Goal: Task Accomplishment & Management: Complete application form

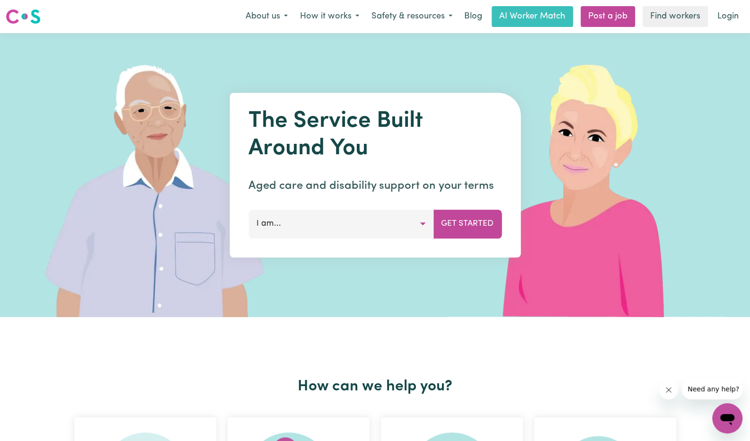
click at [372, 227] on button "I am..." at bounding box center [340, 224] width 185 height 28
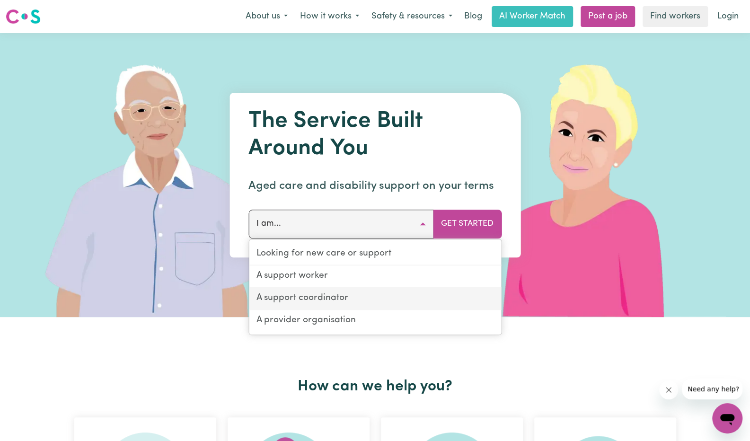
click at [336, 301] on link "A support coordinator" at bounding box center [375, 299] width 252 height 22
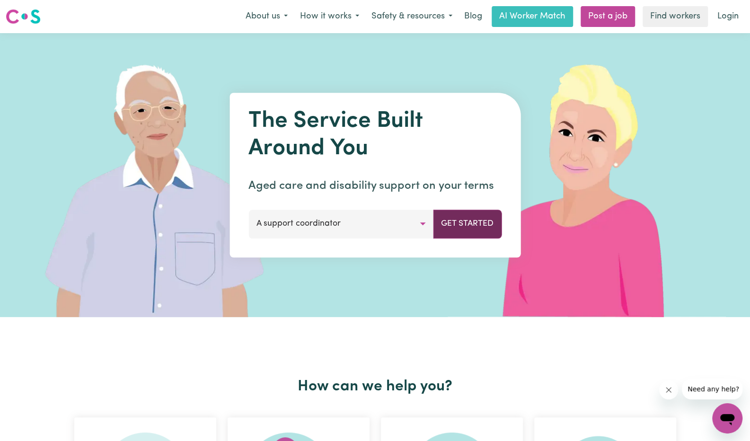
click at [476, 221] on button "Get Started" at bounding box center [467, 224] width 69 height 28
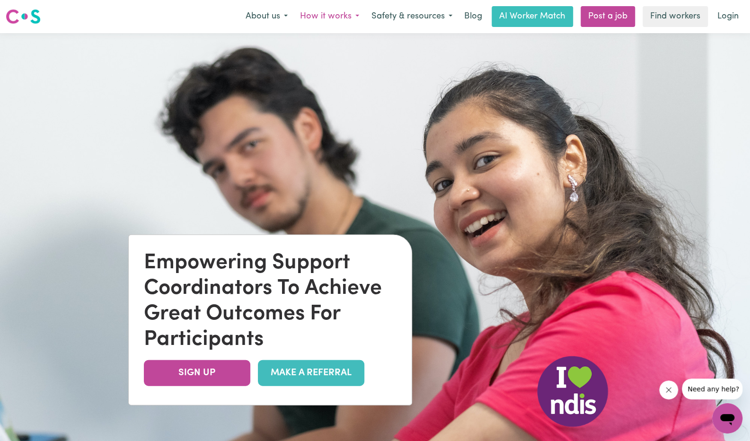
click at [328, 12] on button "How it works" at bounding box center [329, 17] width 71 height 20
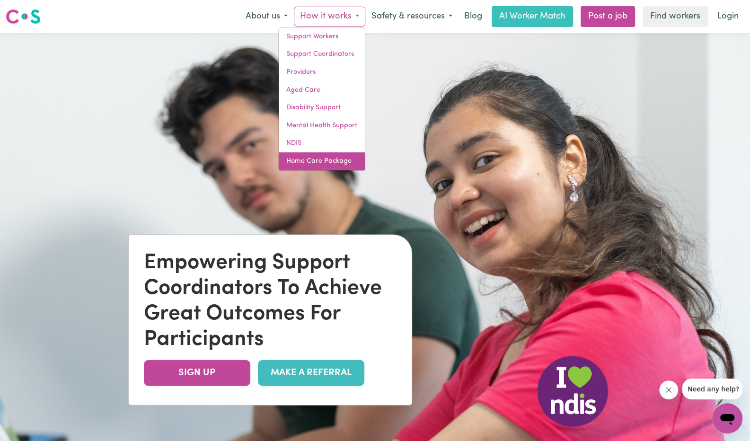
click at [311, 159] on link "Home Care Package" at bounding box center [322, 161] width 86 height 18
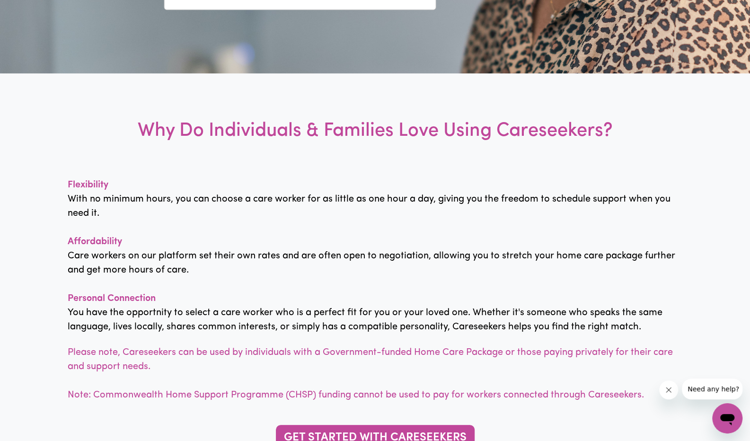
scroll to position [579, 0]
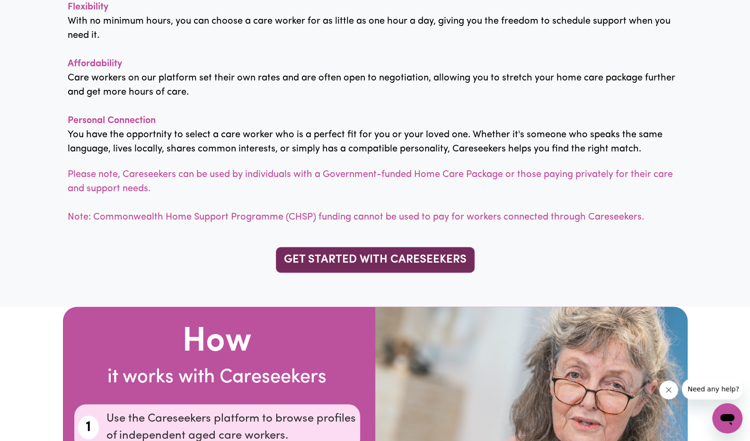
click at [337, 268] on link "GET STARTED WITH CARESEEKERS" at bounding box center [375, 260] width 199 height 26
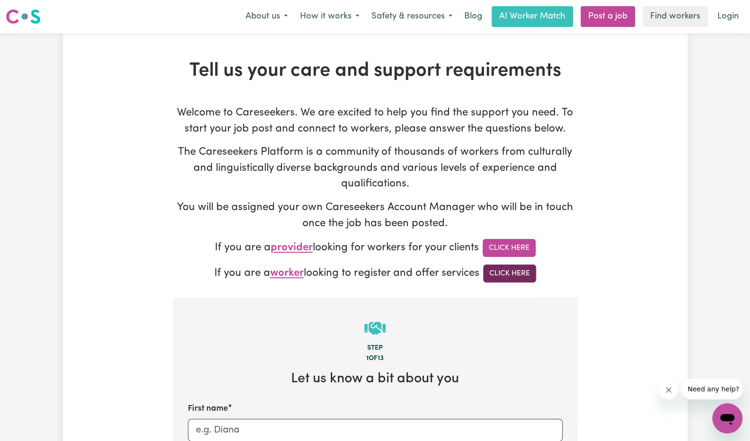
click at [520, 274] on link "Click Here" at bounding box center [509, 273] width 53 height 18
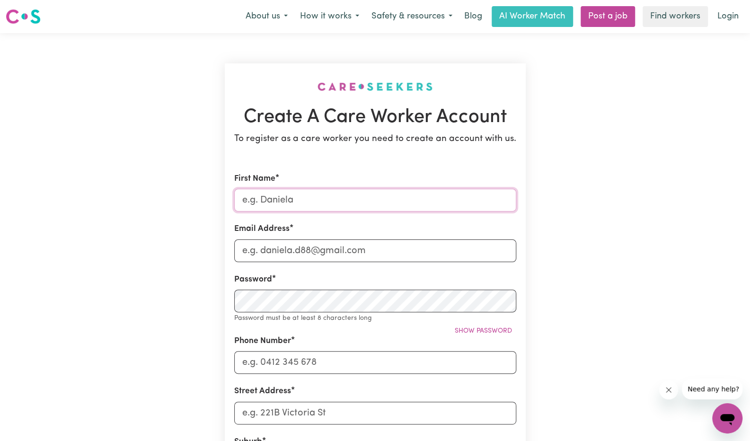
click at [270, 203] on input "First Name" at bounding box center [375, 200] width 282 height 23
type input "Alex"
type input "alex@sydneycaring.com.au"
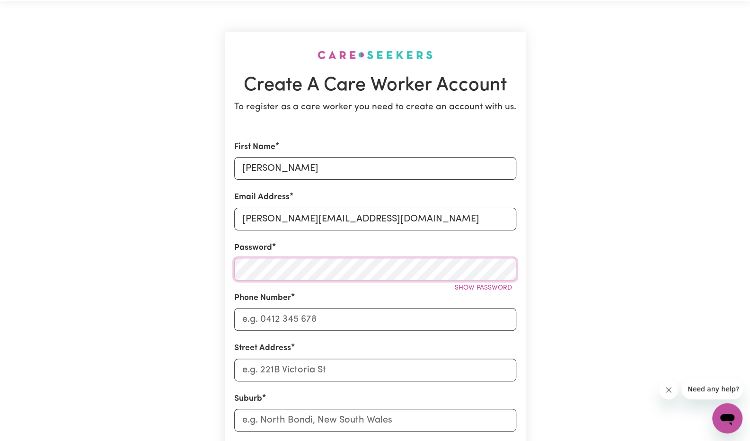
scroll to position [32, 0]
click at [296, 320] on input "Phone Number" at bounding box center [375, 319] width 282 height 23
type input "0425 440 598"
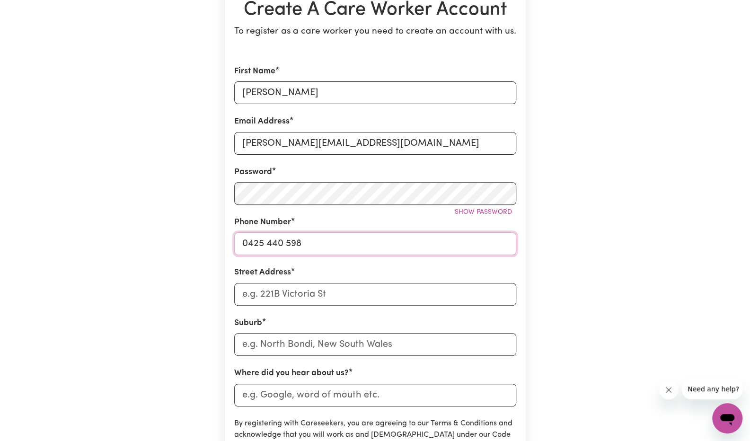
scroll to position [111, 0]
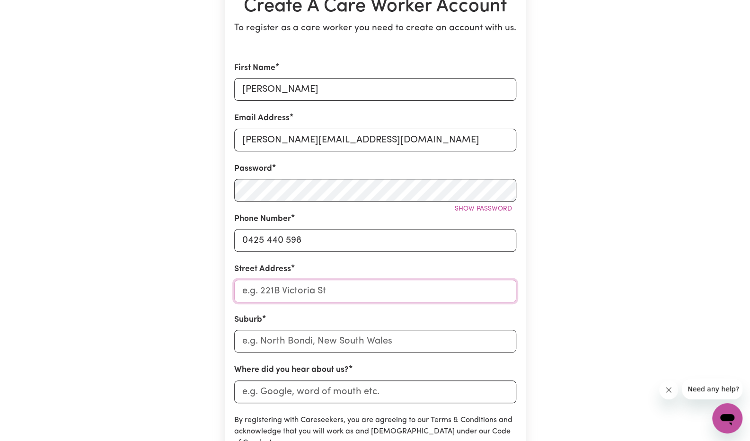
click at [299, 292] on input "Street Address" at bounding box center [375, 291] width 282 height 23
type input "102/2 Pembroke St"
click at [300, 346] on input "text" at bounding box center [375, 341] width 282 height 23
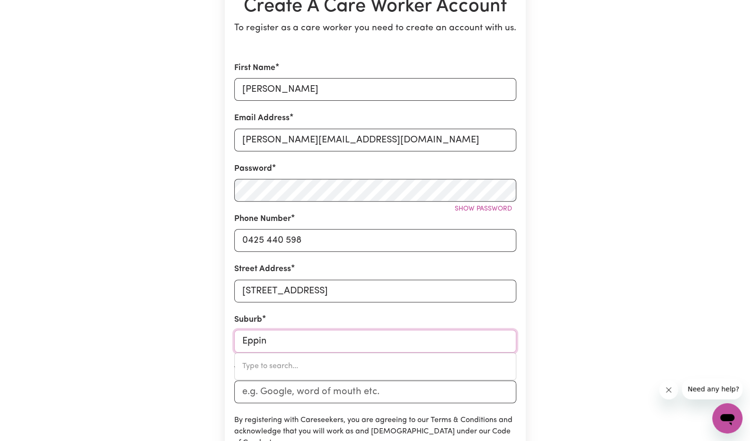
type input "Epping"
type input "Epping, New South Wales, 2121"
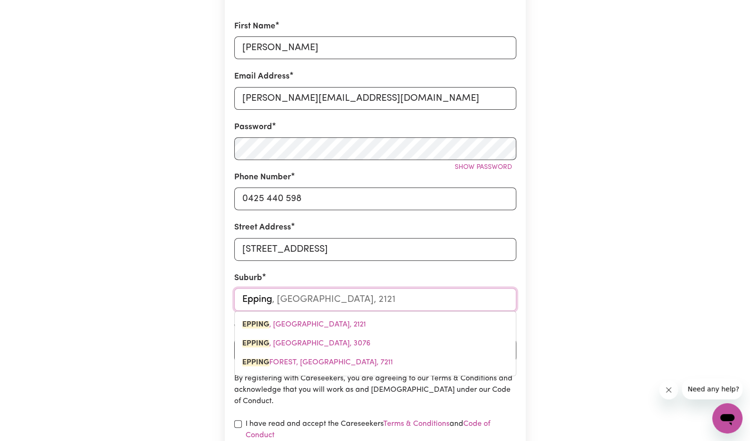
scroll to position [153, 0]
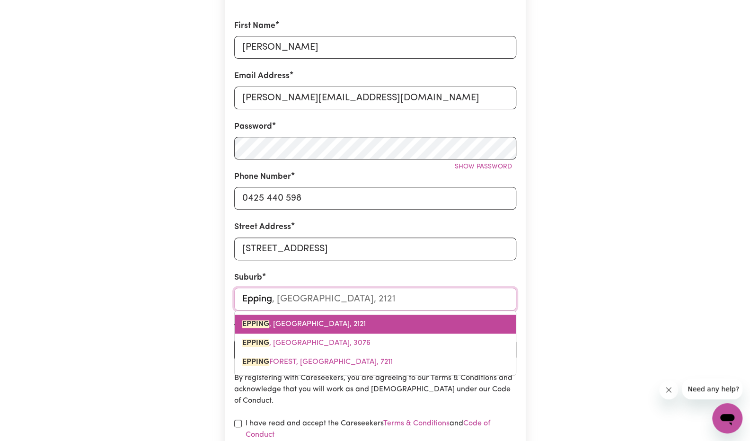
click at [289, 323] on span "EPPING , New South Wales, 2121" at bounding box center [303, 324] width 123 height 8
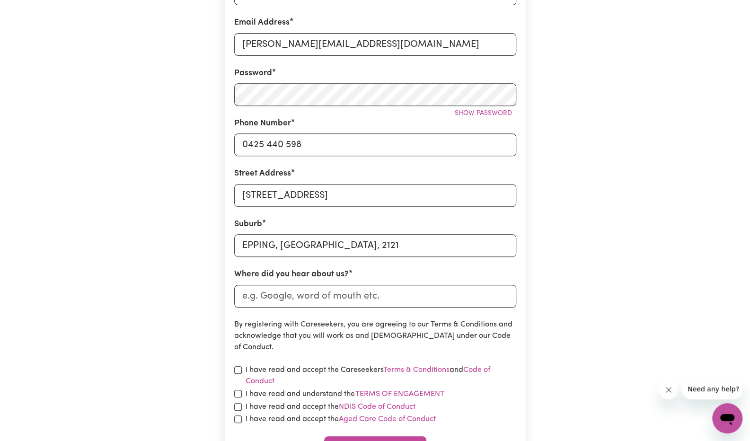
scroll to position [207, 0]
click at [202, 412] on div "Create A Care Worker Account To register as a care worker you need to create an…" at bounding box center [375, 165] width 625 height 679
click at [297, 297] on input "Where did you hear about us?" at bounding box center [375, 295] width 282 height 23
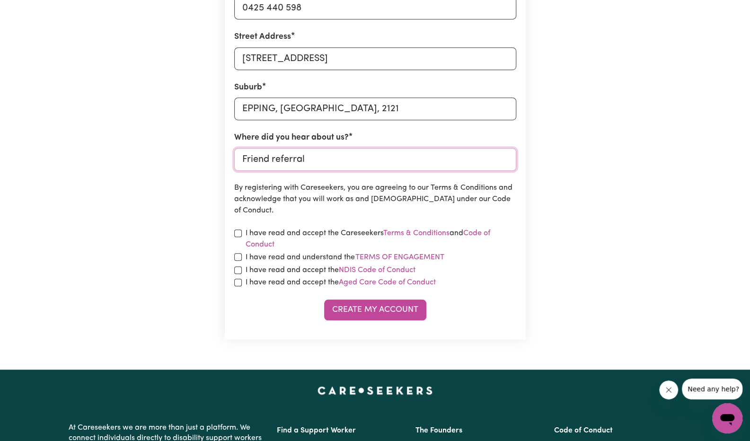
scroll to position [352, 0]
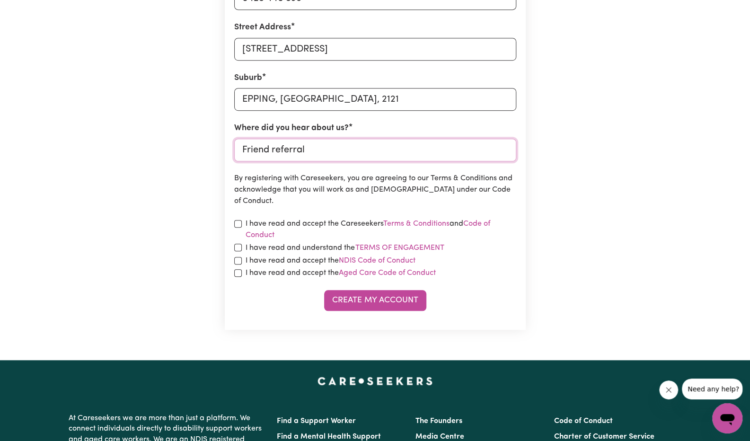
type input "Friend referral"
click at [230, 223] on section "Create A Care Worker Account To register as a care worker you need to create an…" at bounding box center [375, 20] width 301 height 619
click at [238, 223] on input "checkbox" at bounding box center [238, 224] width 8 height 8
checkbox input "true"
click at [238, 244] on input "checkbox" at bounding box center [238, 248] width 8 height 8
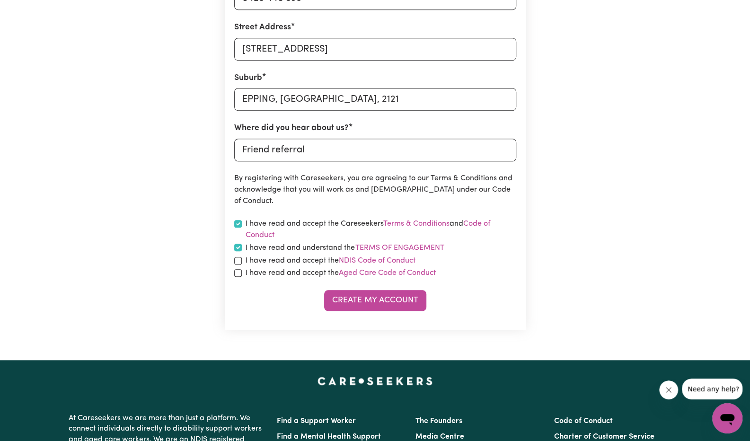
checkbox input "true"
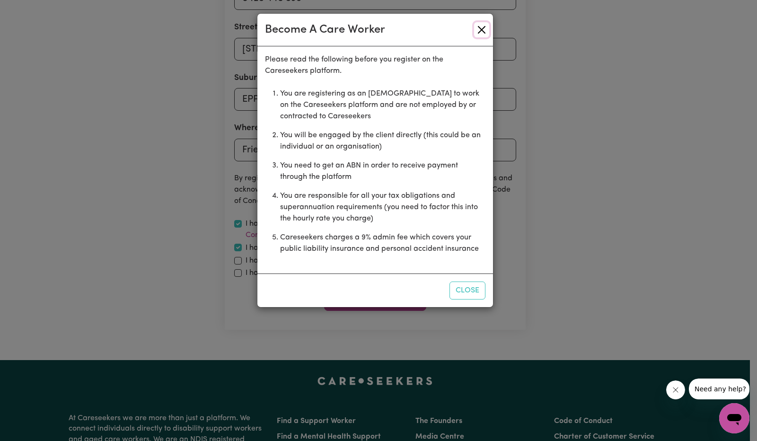
click at [482, 28] on button "Close" at bounding box center [481, 29] width 15 height 15
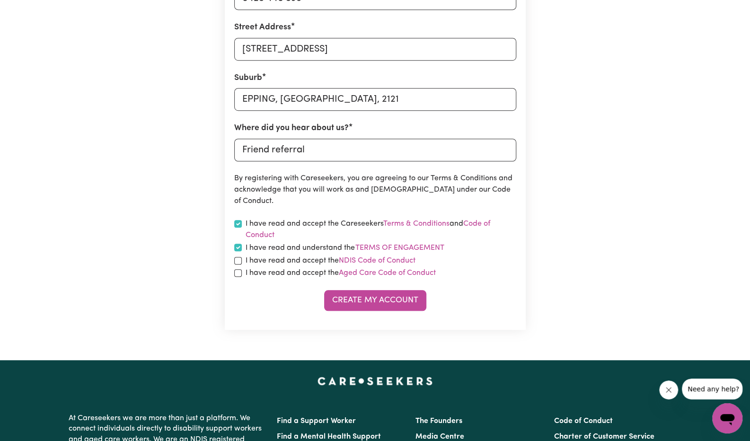
click at [243, 260] on div "I have read and accept the NDIS Code of Conduct" at bounding box center [375, 260] width 282 height 11
click at [235, 264] on input "checkbox" at bounding box center [238, 261] width 8 height 8
checkbox input "true"
click at [236, 277] on div "I have read and accept the Aged Care Code of Conduct" at bounding box center [375, 272] width 282 height 11
click at [237, 275] on input "checkbox" at bounding box center [238, 273] width 8 height 8
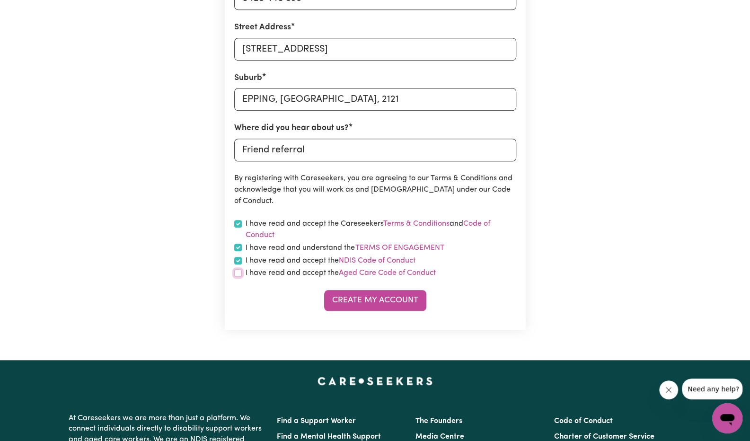
checkbox input "true"
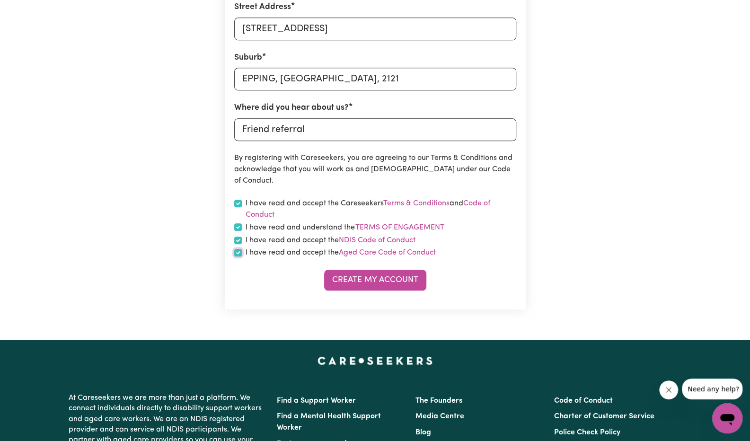
scroll to position [379, 0]
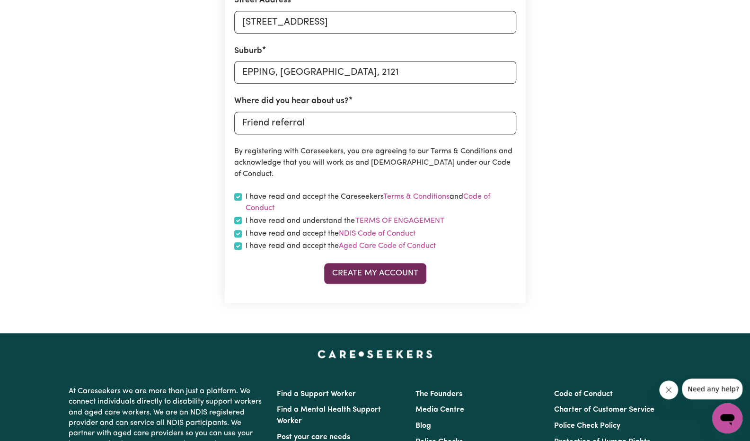
click at [363, 264] on button "Create My Account" at bounding box center [375, 273] width 102 height 21
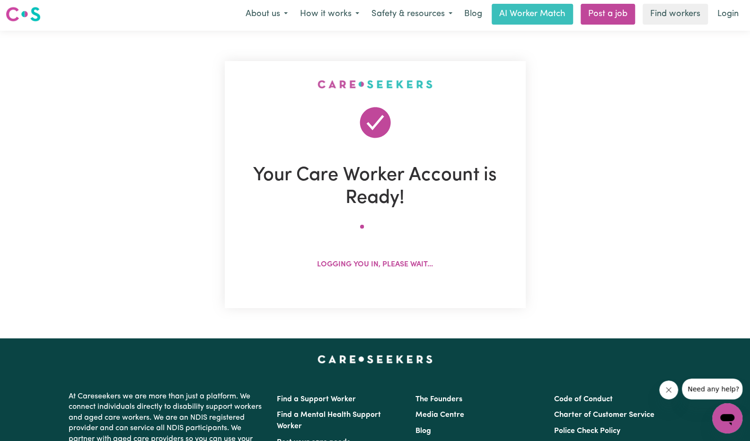
scroll to position [0, 0]
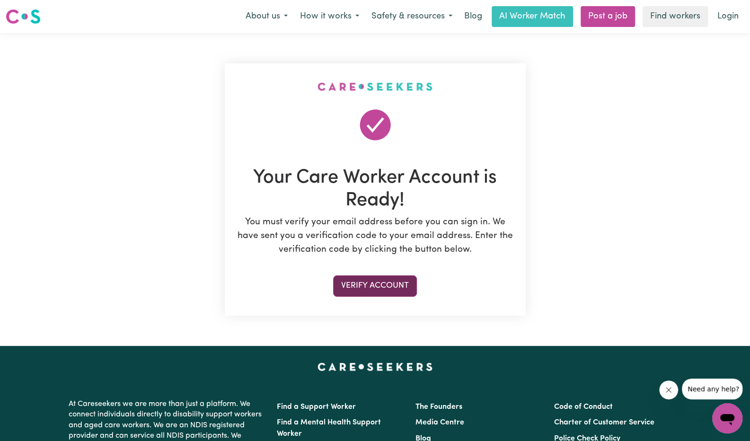
click at [391, 286] on button "Verify Account" at bounding box center [375, 285] width 84 height 21
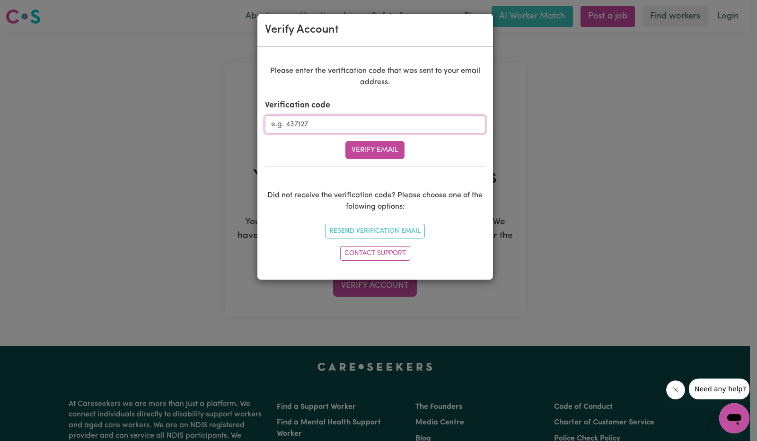
click at [328, 124] on input "Verification code" at bounding box center [375, 124] width 220 height 18
paste input "609656"
type input "609656"
click at [371, 148] on button "Verify Email" at bounding box center [374, 150] width 59 height 18
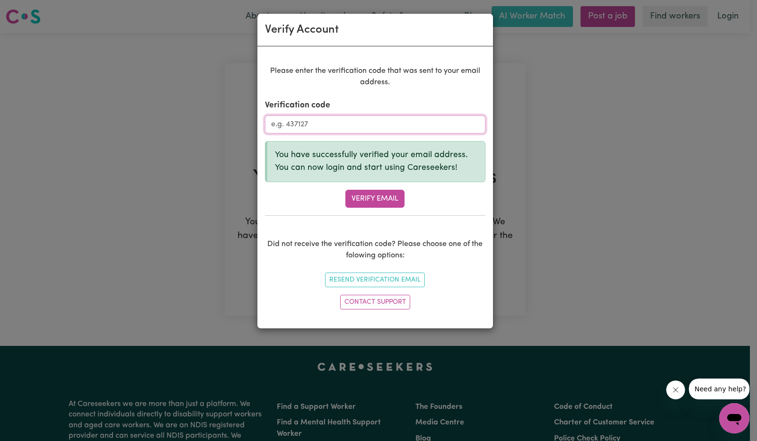
click at [350, 122] on input "Verification code" at bounding box center [375, 124] width 220 height 18
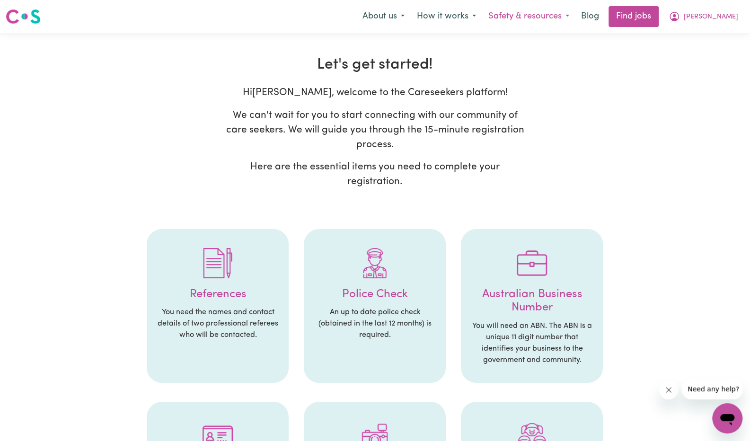
click at [575, 19] on button "Safety & resources" at bounding box center [528, 17] width 93 height 20
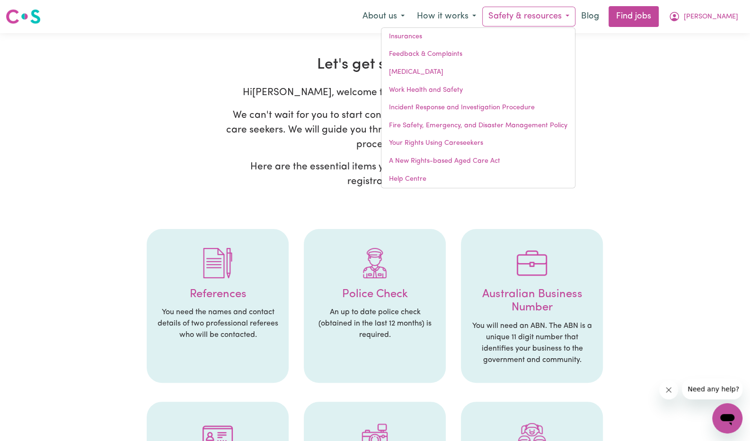
click at [486, 199] on section "Let's get started! Hi Alex , welcome to the Careseekers platform! We can't wait…" at bounding box center [375, 424] width 614 height 737
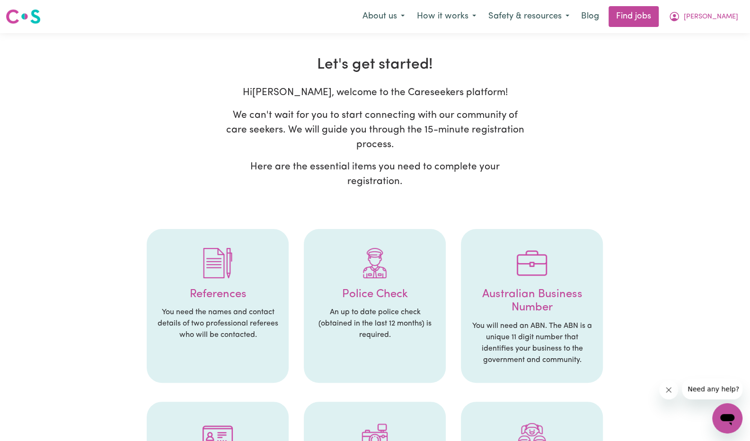
scroll to position [55, 0]
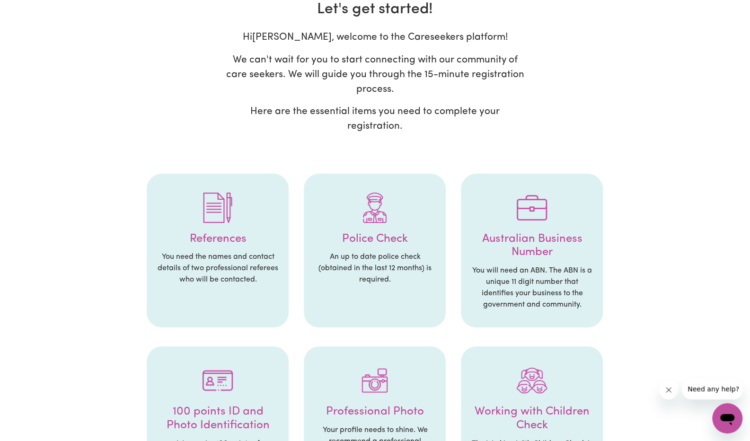
click at [377, 281] on p "An up to date police check (obtained in the last 12 months) is required." at bounding box center [374, 268] width 123 height 34
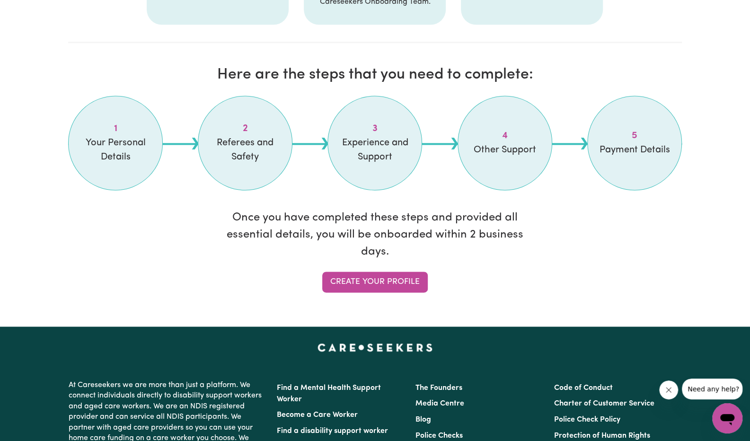
scroll to position [784, 0]
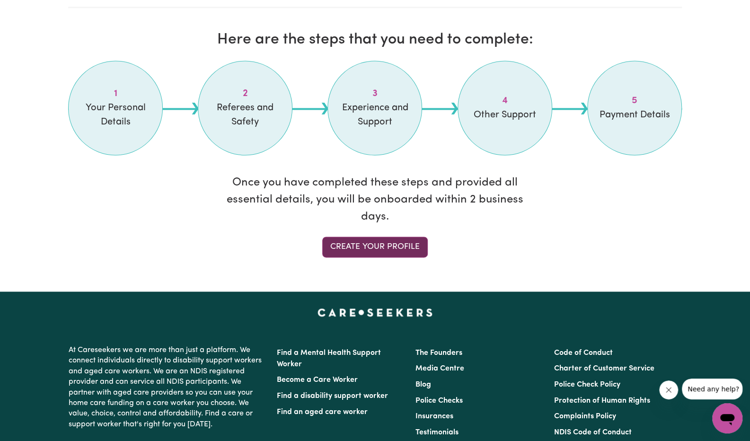
click at [378, 243] on link "Create your profile" at bounding box center [375, 247] width 106 height 21
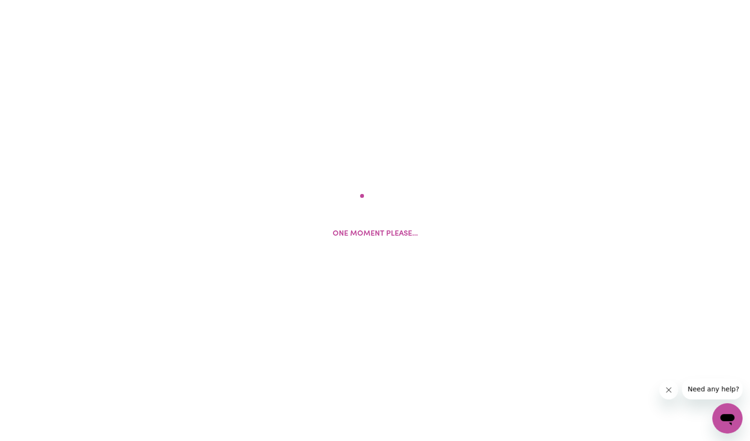
select select "Studying a healthcare related degree or qualification"
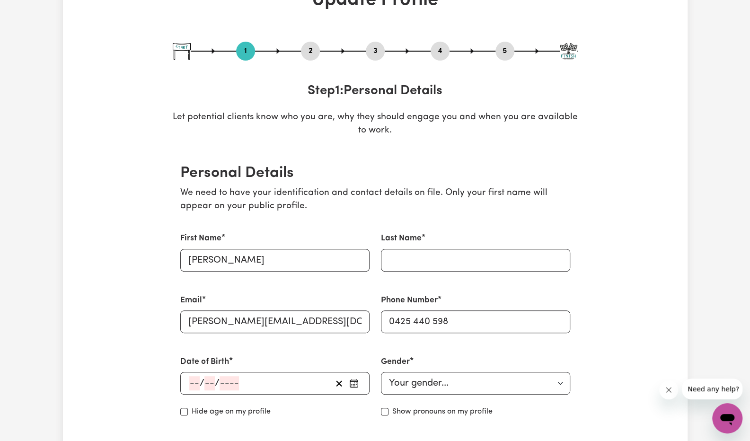
scroll to position [71, 0]
click at [432, 256] on input "Last Name" at bounding box center [475, 259] width 189 height 23
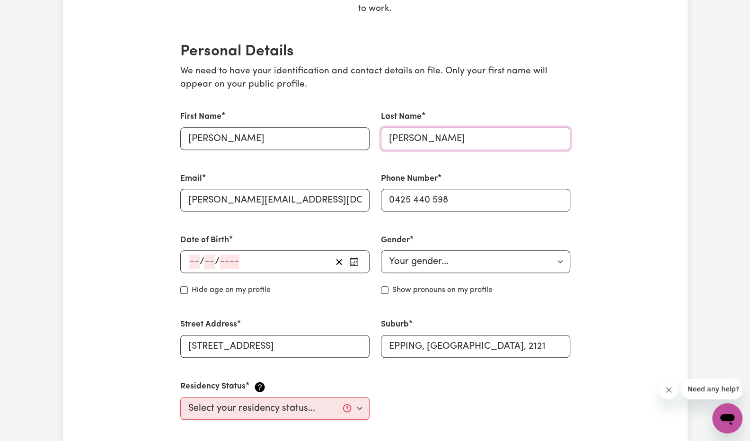
scroll to position [197, 0]
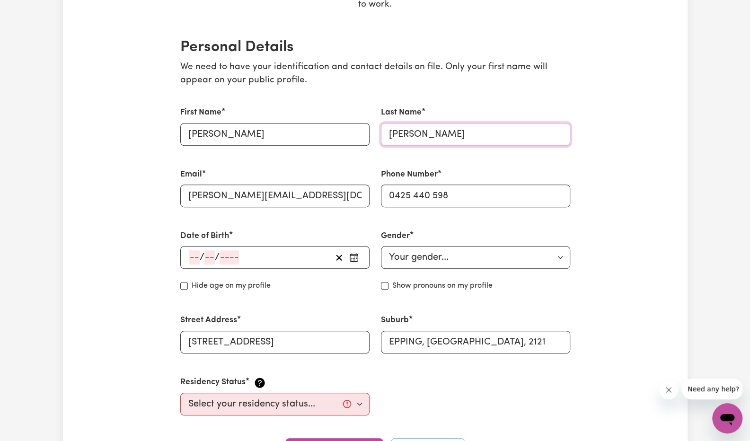
type input "CHEN"
click at [196, 253] on input "number" at bounding box center [194, 257] width 10 height 14
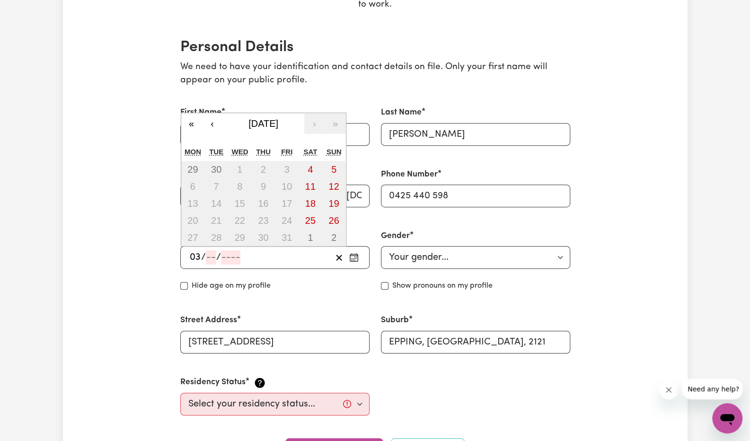
type input "03"
type input "11"
type input "198"
type input "1986-11-03"
type input "3"
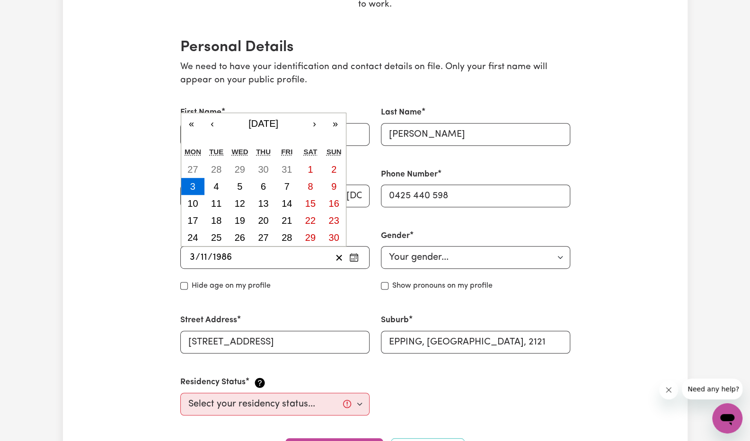
type input "1986"
click at [308, 294] on div "Date of Birth 1986-11-03 3 / 11 / 1986 « ‹ November 1986 › » Mon Tue Wed Thu Fr…" at bounding box center [275, 261] width 201 height 84
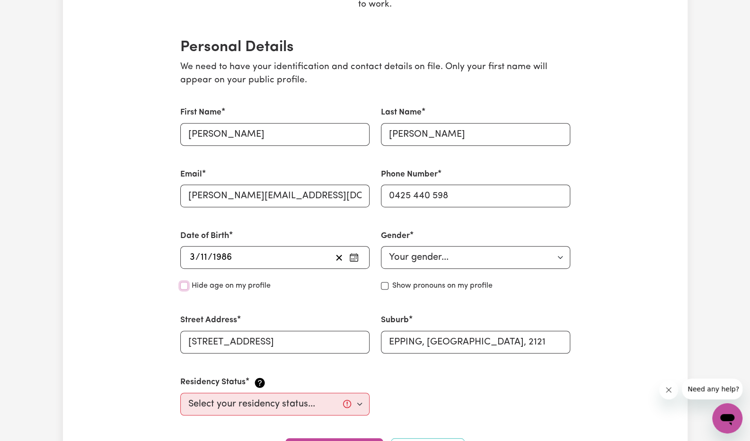
click at [185, 285] on input "Hide age" at bounding box center [184, 286] width 8 height 8
checkbox input "true"
click at [488, 261] on select "Your gender... Female Male Non-binary Other Prefer not to say" at bounding box center [475, 257] width 189 height 23
select select "male"
click at [381, 246] on select "Your gender... Female Male Non-binary Other Prefer not to say" at bounding box center [475, 257] width 189 height 23
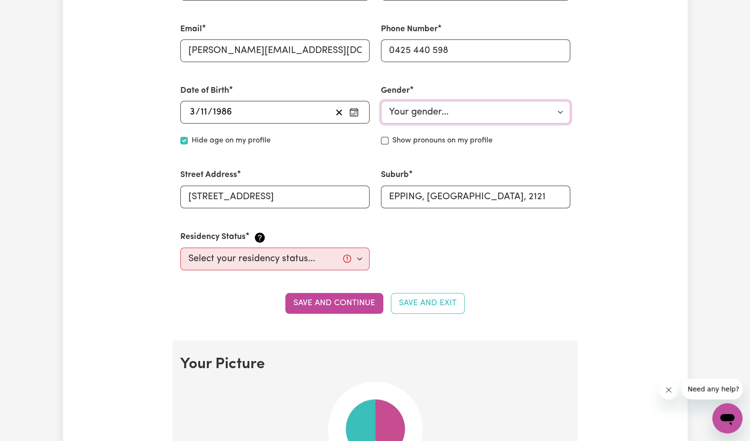
scroll to position [343, 0]
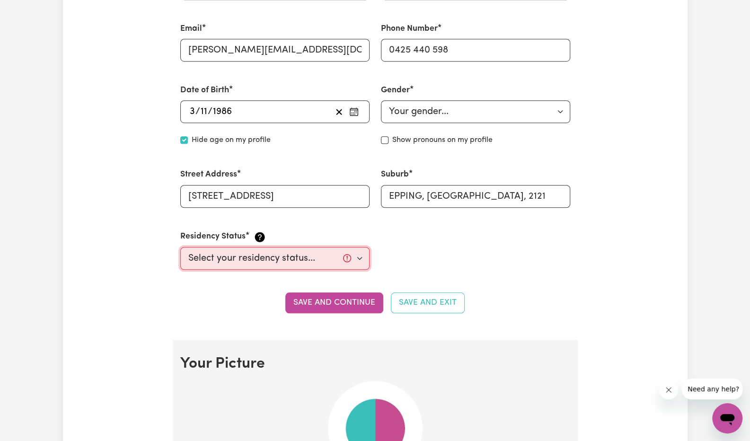
click at [358, 256] on select "Select your residency status... Australian citizen Australian PR Temporary Work…" at bounding box center [274, 258] width 189 height 23
select select "Australian Citizen"
click at [180, 247] on select "Select your residency status... Australian citizen Australian PR Temporary Work…" at bounding box center [274, 258] width 189 height 23
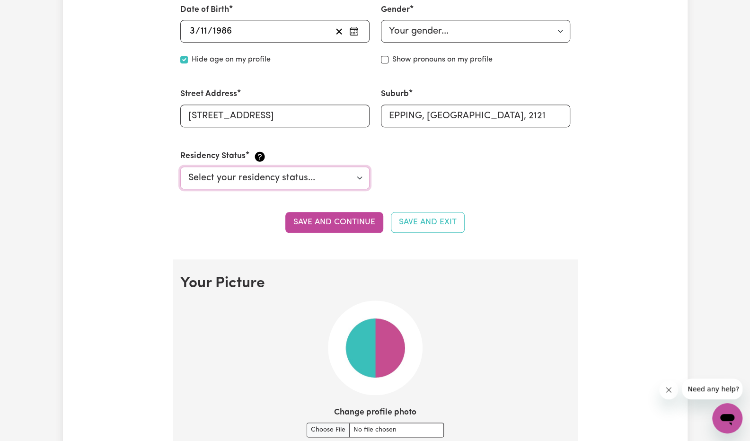
scroll to position [423, 0]
click at [334, 223] on button "Save and continue" at bounding box center [334, 221] width 98 height 21
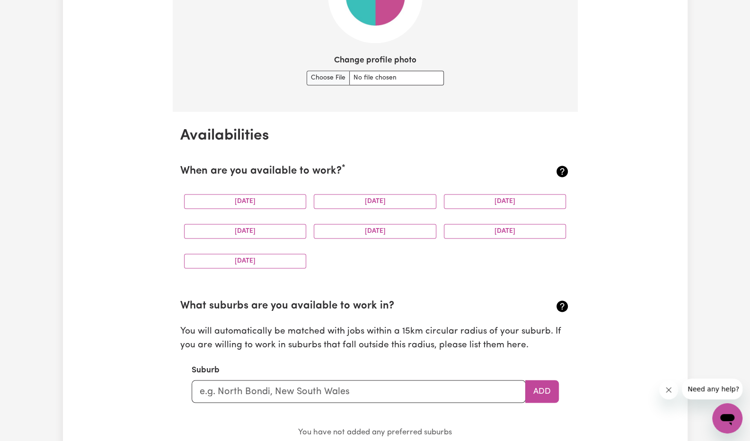
scroll to position [776, 0]
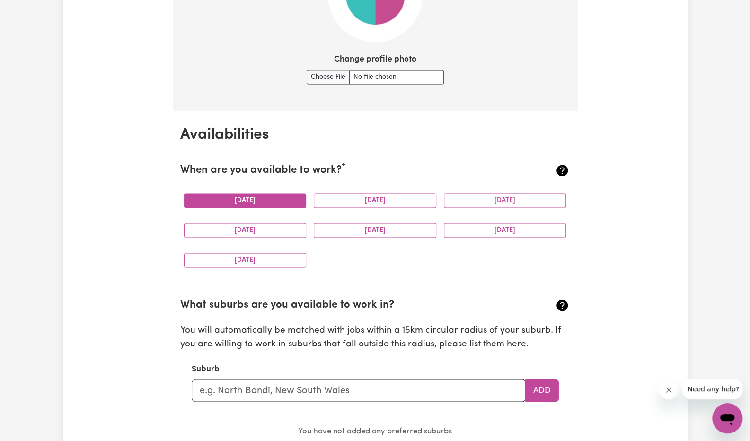
click at [281, 199] on button "Monday" at bounding box center [245, 200] width 123 height 15
click at [338, 205] on button "Tuesday" at bounding box center [375, 200] width 123 height 15
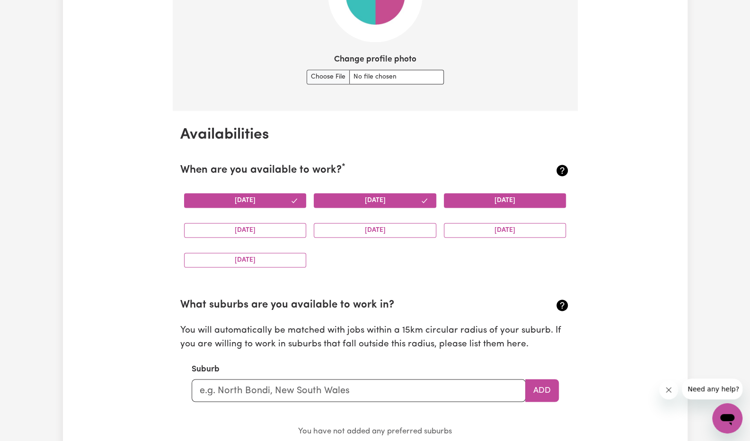
click at [468, 197] on button "Wednesday" at bounding box center [505, 200] width 123 height 15
click at [280, 230] on button "Thursday" at bounding box center [245, 230] width 123 height 15
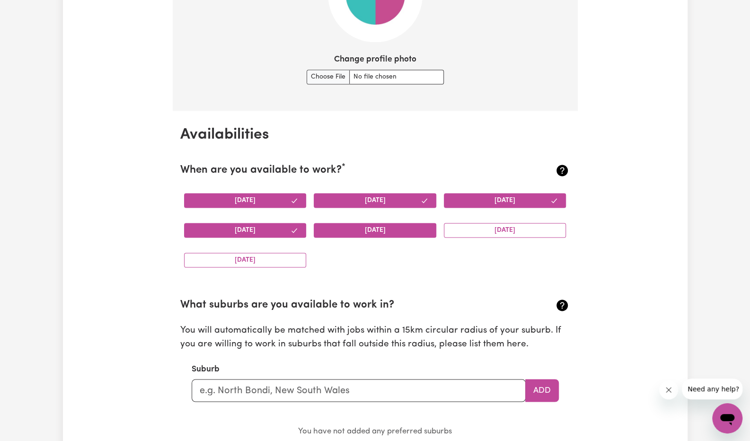
click at [401, 230] on button "Friday" at bounding box center [375, 230] width 123 height 15
click at [525, 228] on button "Saturday" at bounding box center [505, 230] width 123 height 15
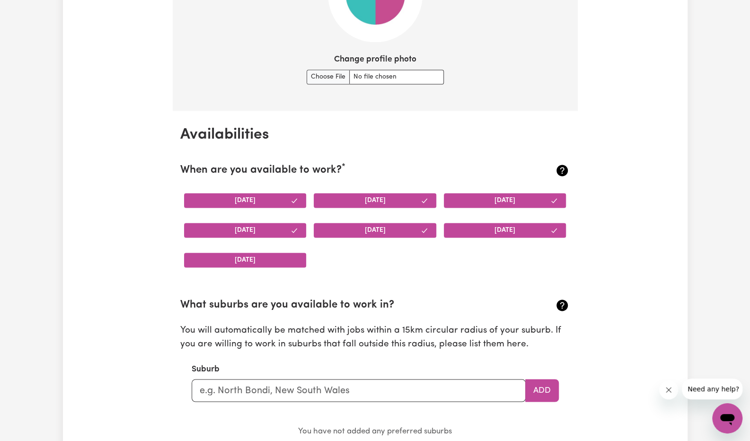
click at [295, 259] on button "Sunday" at bounding box center [245, 260] width 123 height 15
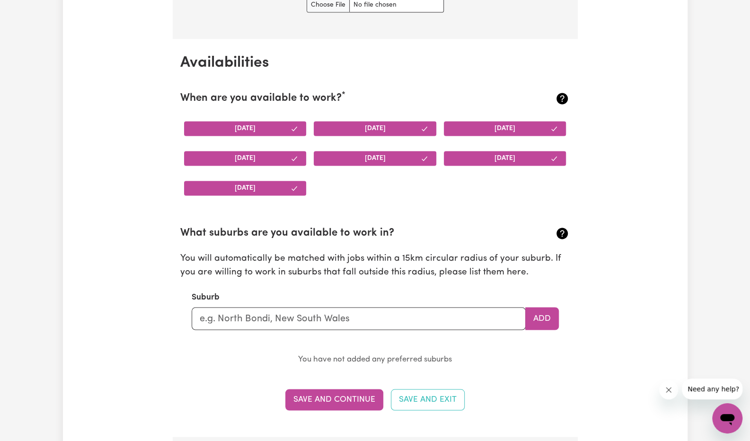
scroll to position [850, 0]
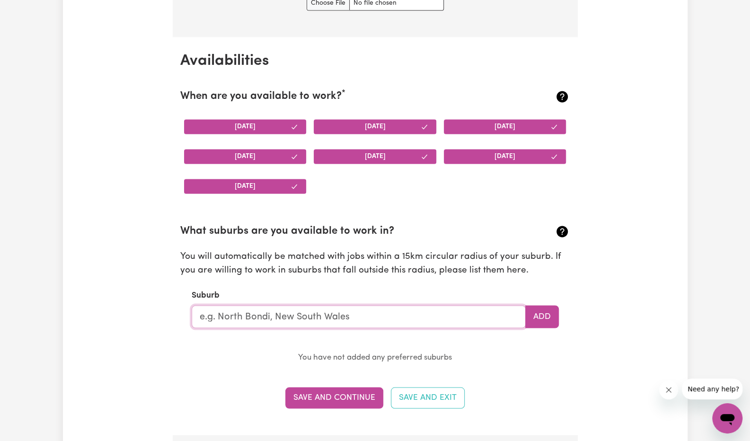
click at [293, 312] on input "text" at bounding box center [359, 316] width 334 height 23
type input "par"
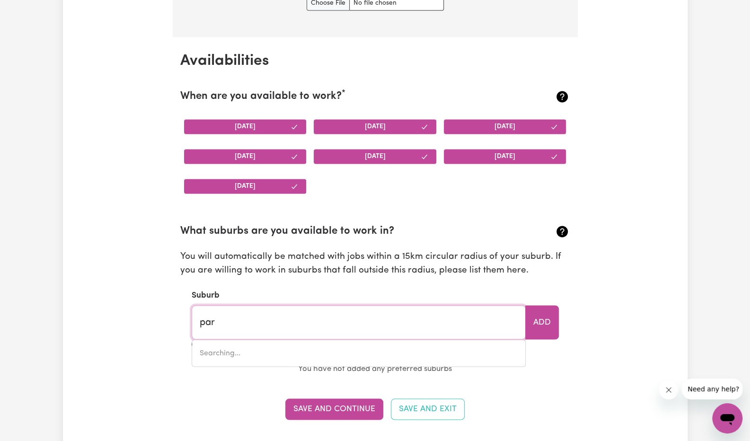
type input "parA, New South Wales, 2648"
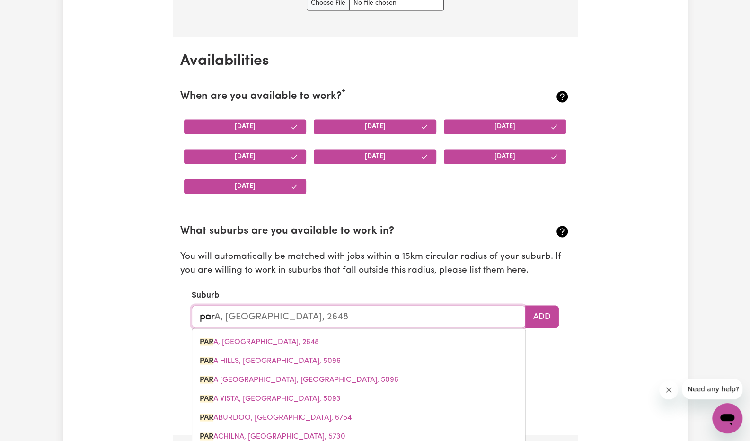
type input "parr"
type input "parrAKIE, South Australia, 5301"
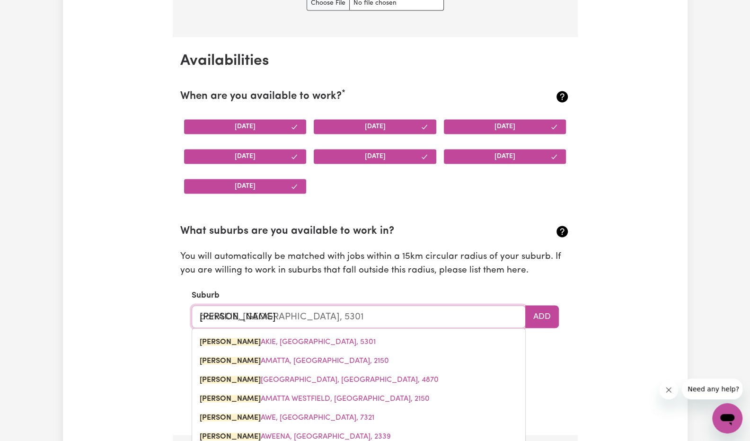
type input "parra"
type input "parraKIE, South Australia, 5301"
type input "parr"
type input "parrAKIE, South Australia, 5301"
type input "par"
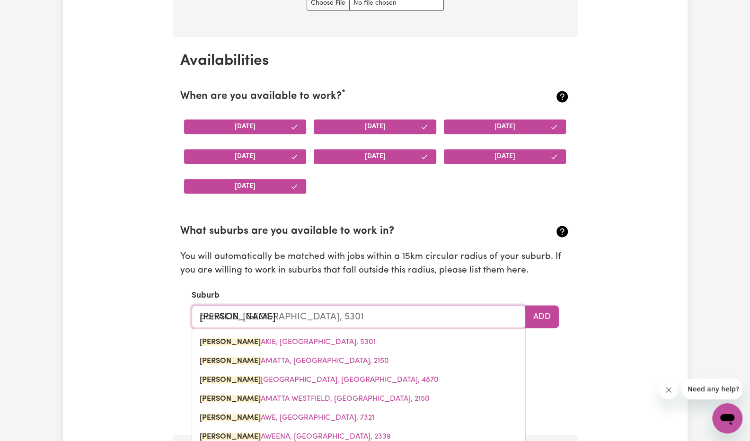
type input "parRAKIE, South Australia, 5301"
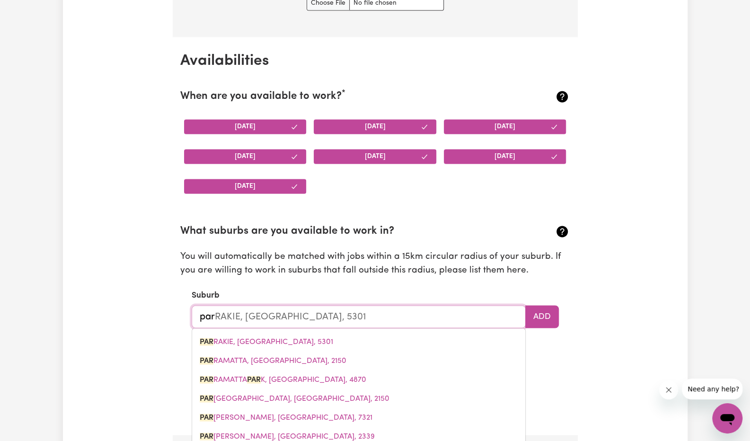
type input "pa"
type input "p"
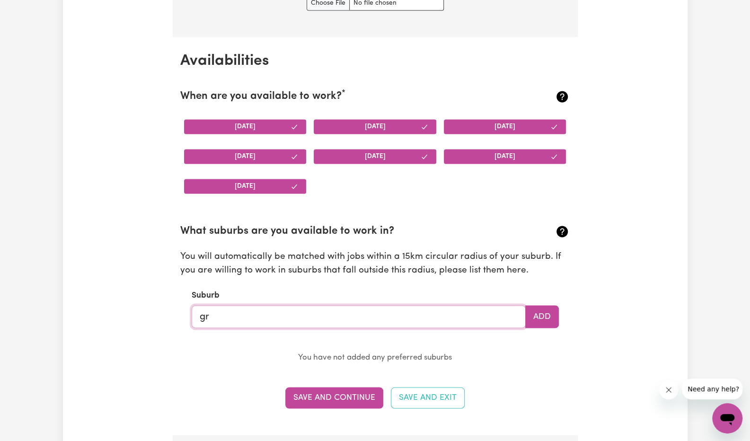
type input "gre"
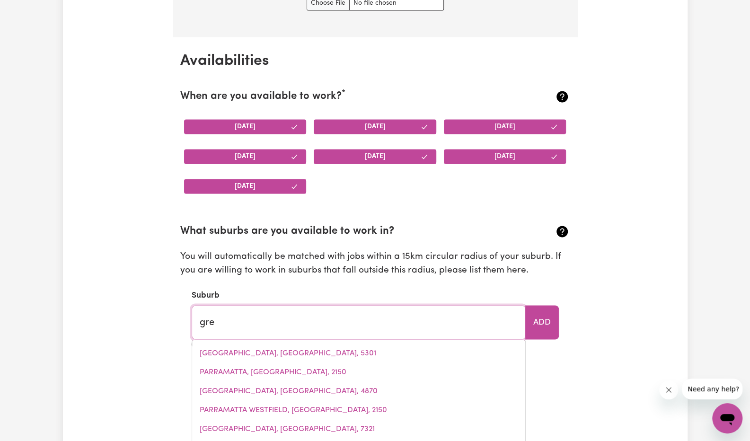
type input "gre GRE, Victoria, 3477"
type input "grea"
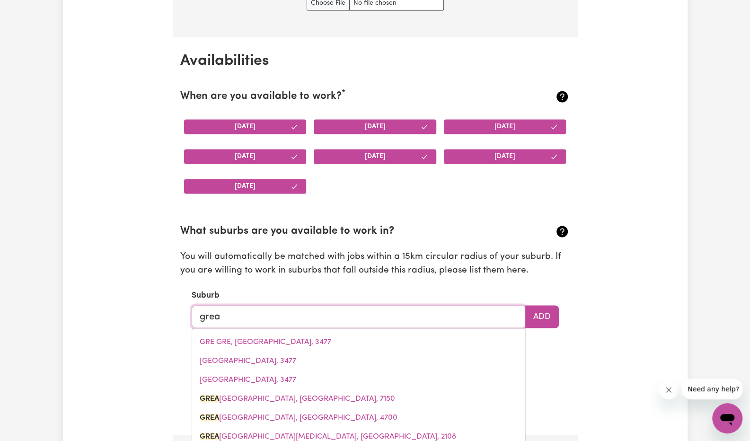
type input "great"
type input "great BAY, Tasmania, 7150"
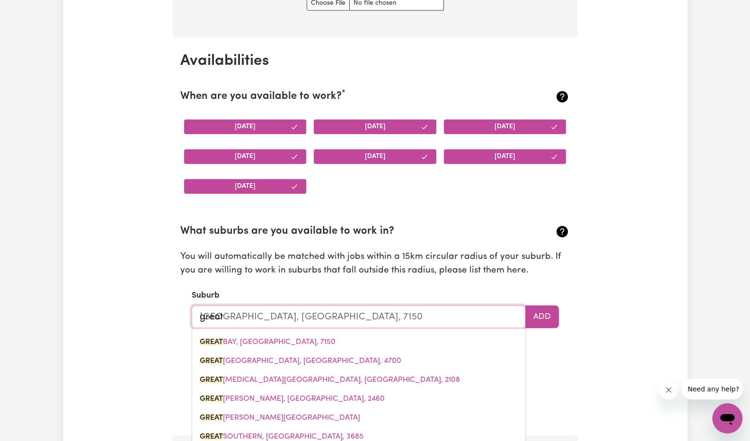
type input "greate"
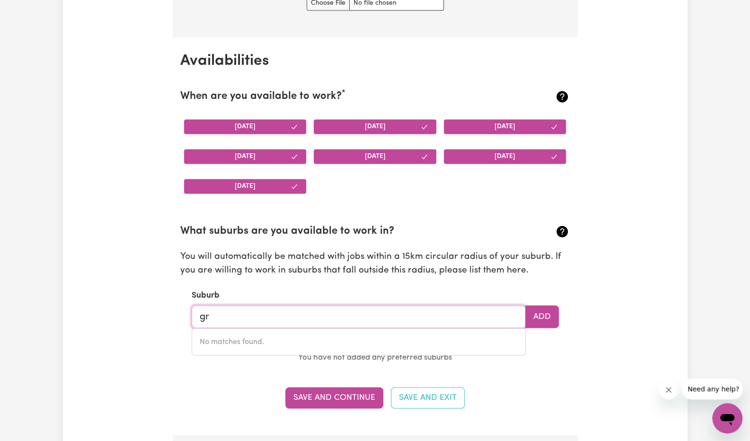
type input "g"
type input "sydne"
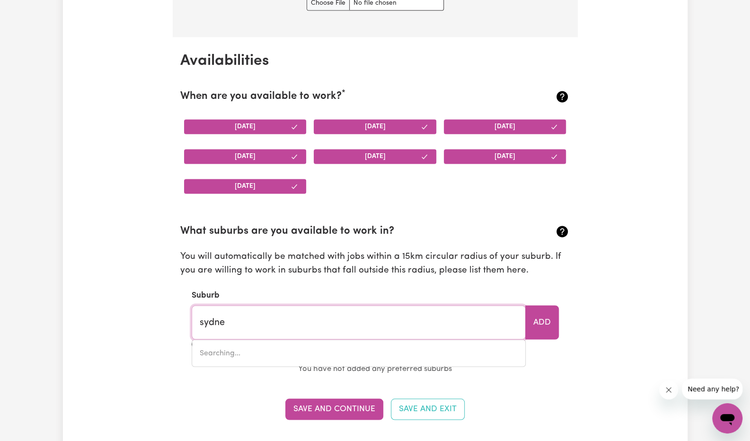
type input "sydneY, New South Wales, 2000"
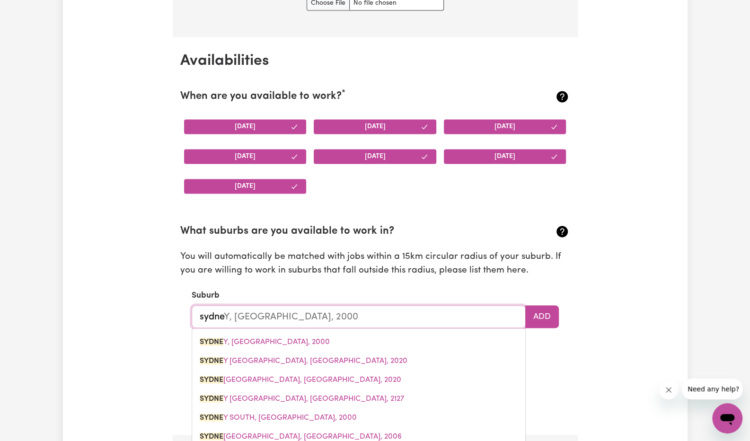
type input "sydney"
type input "sydney, New South Wales, 2000"
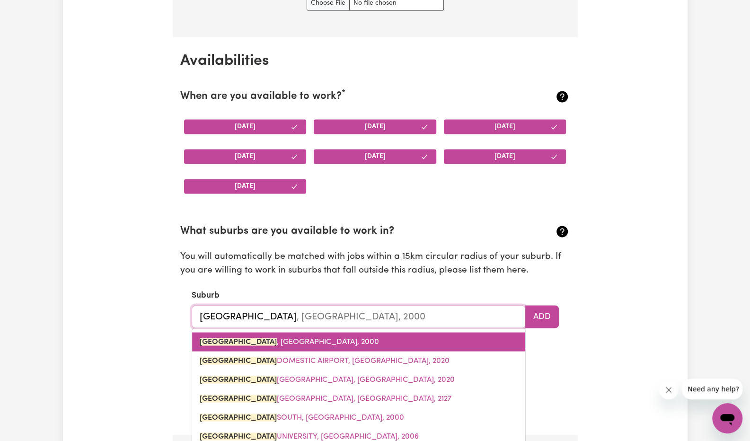
click at [289, 338] on span "SYDNEY , New South Wales, 2000" at bounding box center [289, 342] width 179 height 8
type input "SYDNEY, New South Wales, 2000"
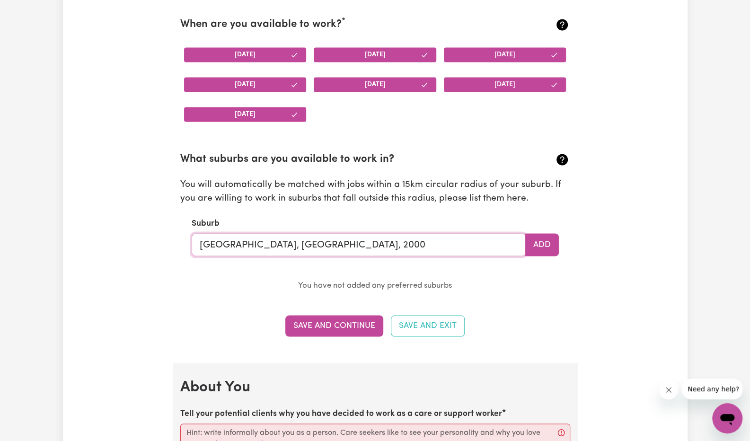
scroll to position [922, 0]
drag, startPoint x: 353, startPoint y: 240, endPoint x: 110, endPoint y: 234, distance: 243.3
click at [110, 234] on div "Update Profile 1 2 3 4 5 Step 1 : Personal Details Let potential clients know w…" at bounding box center [375, 370] width 625 height 2465
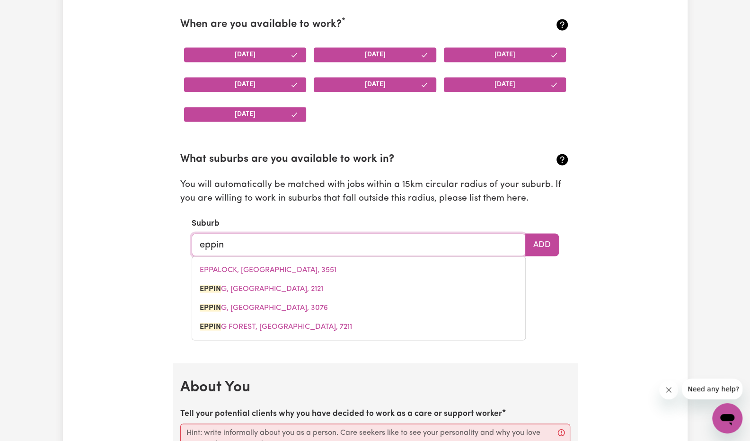
drag, startPoint x: 234, startPoint y: 244, endPoint x: 77, endPoint y: 225, distance: 158.7
click at [77, 225] on div "Update Profile 1 2 3 4 5 Step 1 : Personal Details Let potential clients know w…" at bounding box center [375, 370] width 625 height 2465
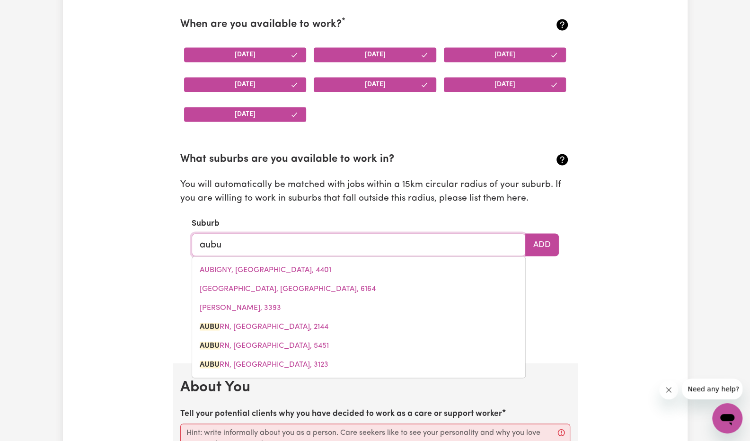
type input "aubur"
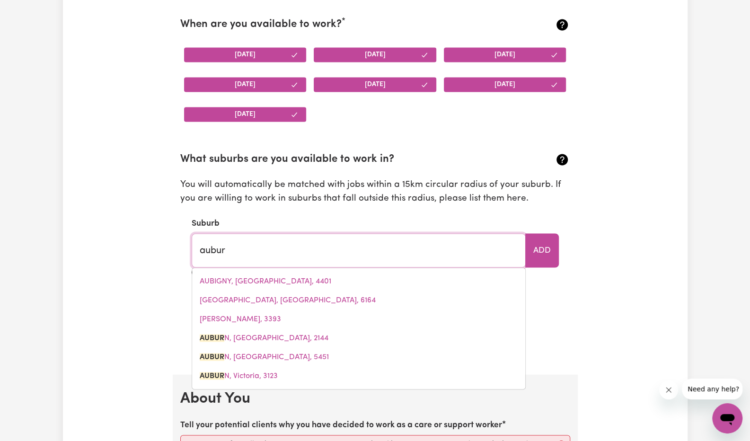
type input "auburN, New South Wales, 2144"
type input "auburn"
type input "auburn, New South Wales, 2144"
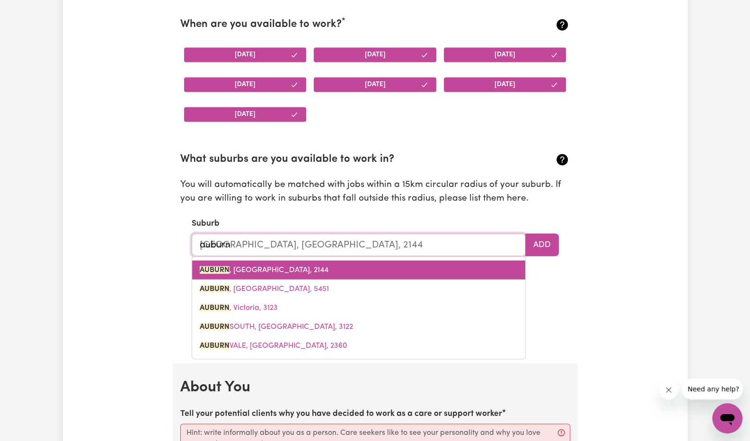
click at [281, 267] on span "AUBURN , New South Wales, 2144" at bounding box center [264, 270] width 129 height 8
type input "AUBURN, New South Wales, 2144"
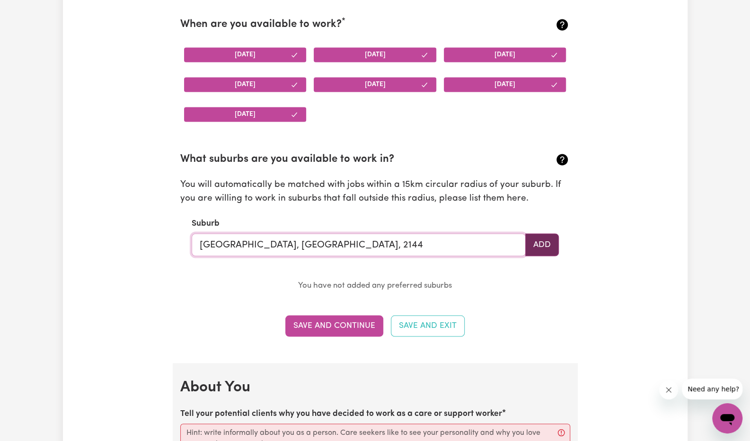
type input "AUBURN, New South Wales, 2144"
click at [554, 247] on button "Add" at bounding box center [542, 244] width 34 height 23
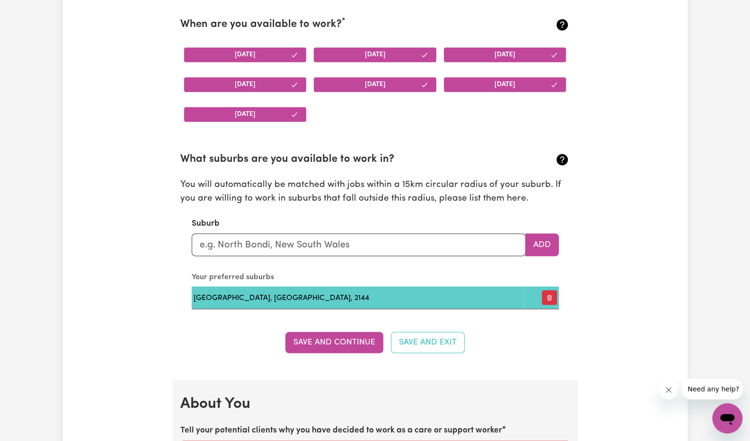
click at [327, 292] on td "AUBURN, New South Wales, 2144" at bounding box center [358, 297] width 332 height 23
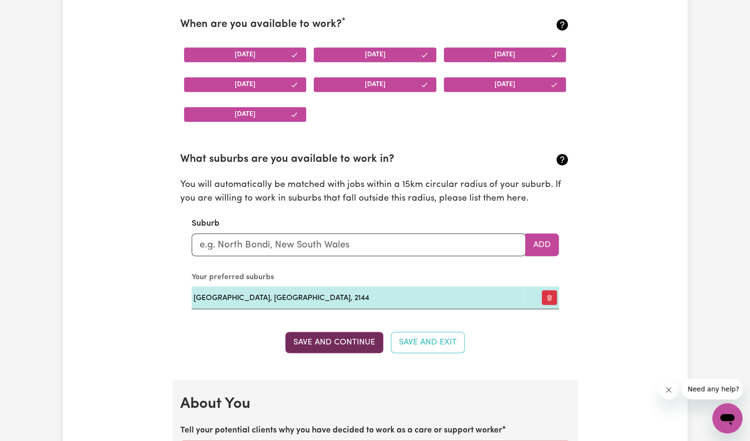
click at [332, 341] on button "Save and Continue" at bounding box center [334, 342] width 98 height 21
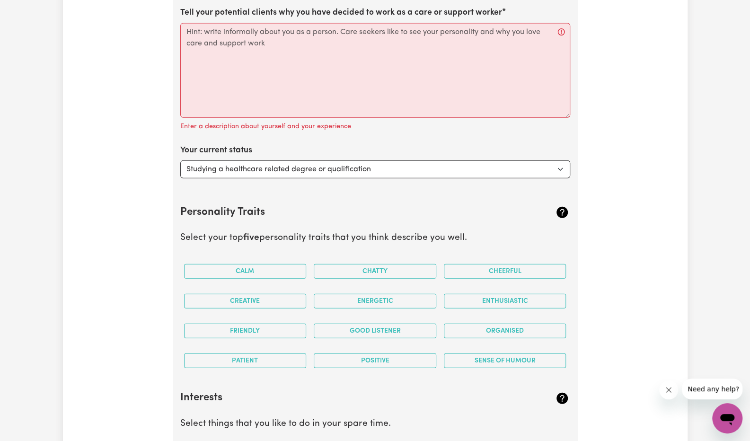
scroll to position [1343, 0]
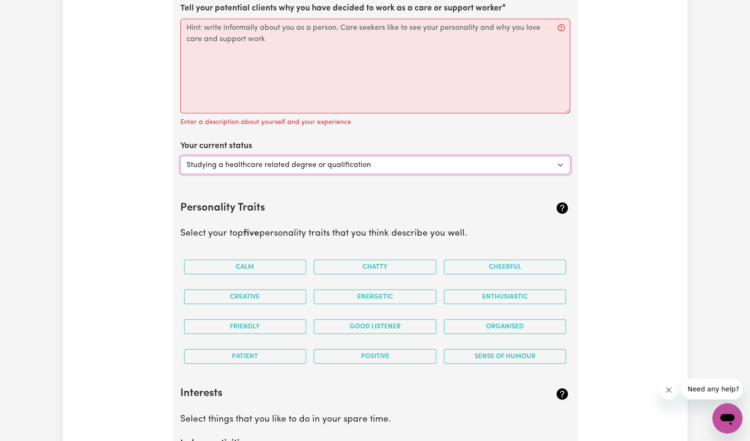
click at [320, 156] on select "Select... Studying a healthcare related degree or qualification Studying a non-…" at bounding box center [375, 165] width 390 height 18
click at [320, 159] on select "Select... Studying a healthcare related degree or qualification Studying a non-…" at bounding box center [375, 165] width 390 height 18
select select "Embarking on a career change into the care industry"
click at [180, 156] on select "Select... Studying a healthcare related degree or qualification Studying a non-…" at bounding box center [375, 165] width 390 height 18
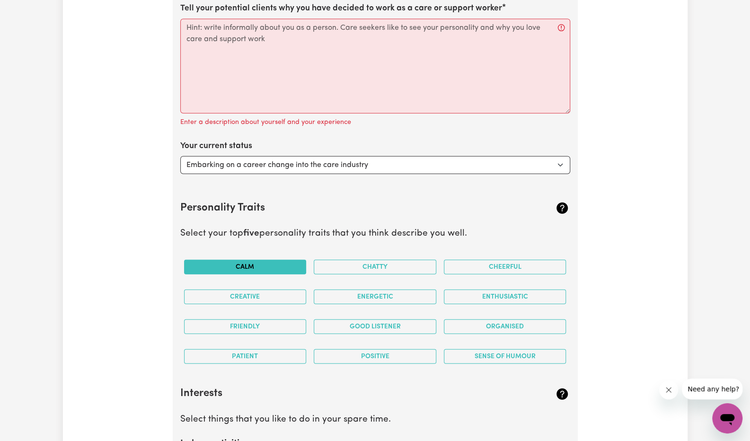
click at [276, 264] on button "Calm" at bounding box center [245, 267] width 123 height 15
click at [379, 268] on button "Chatty" at bounding box center [375, 267] width 123 height 15
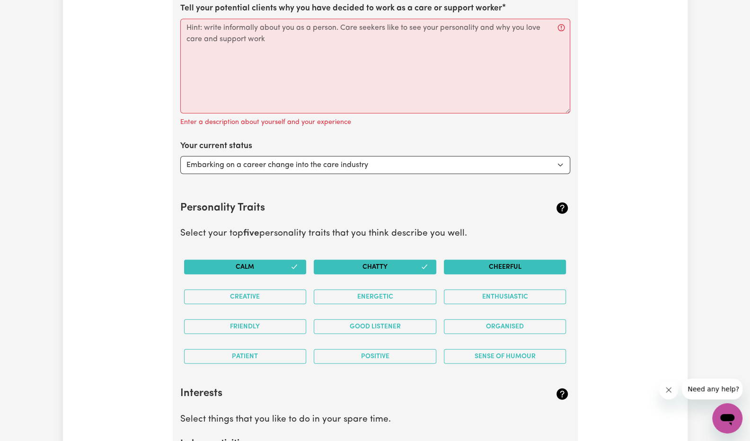
click at [479, 261] on button "Cheerful" at bounding box center [505, 267] width 123 height 15
click at [393, 294] on button "Energetic" at bounding box center [375, 297] width 123 height 15
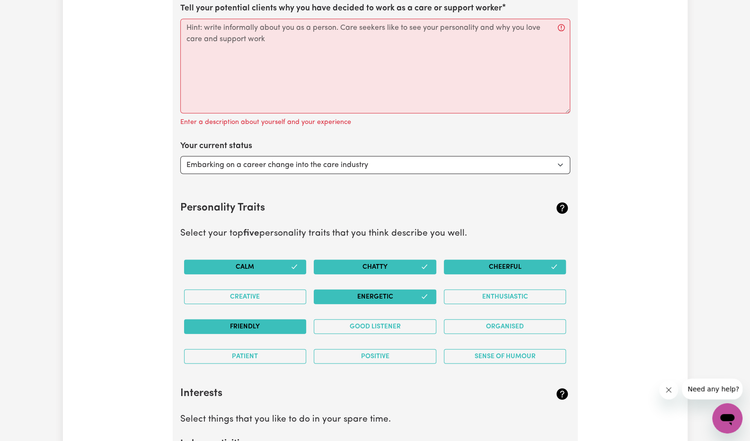
click at [273, 319] on button "Friendly" at bounding box center [245, 326] width 123 height 15
click at [362, 357] on button "Positive" at bounding box center [375, 356] width 123 height 15
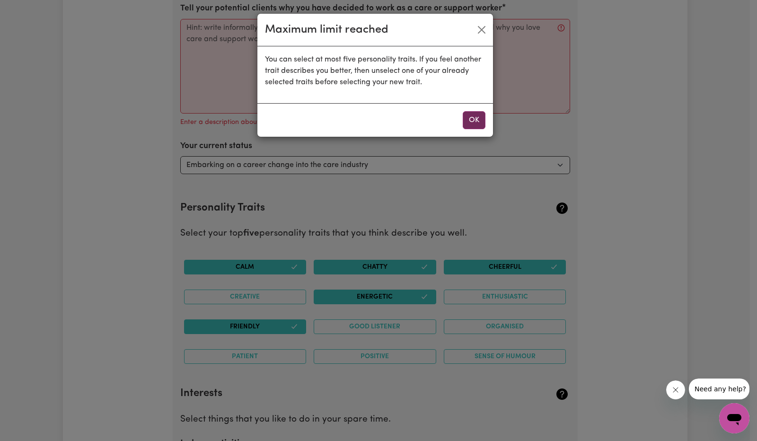
click at [467, 119] on button "OK" at bounding box center [474, 120] width 23 height 18
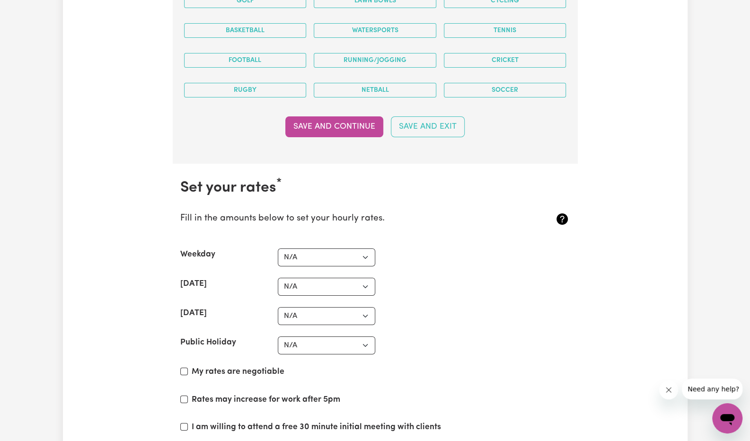
scroll to position [2079, 0]
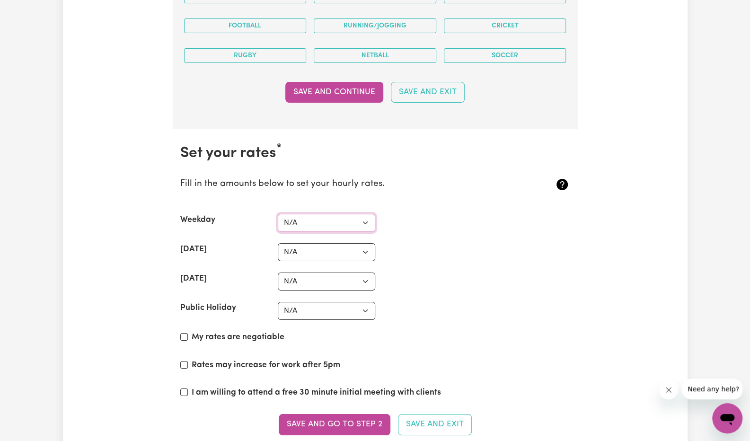
click at [363, 214] on select "N/A $37 $38 $39 $40 $41 $42 $43 $44 $45 $46 $47 $48 $49 $50 $51 $52 $53 $54 $55…" at bounding box center [326, 223] width 97 height 18
click at [418, 177] on p "Fill in the amounts below to set your hourly rates." at bounding box center [342, 184] width 325 height 14
click at [361, 214] on select "N/A $37 $38 $39 $40 $41 $42 $43 $44 $45 $46 $47 $48 $49 $50 $51 $52 $53 $54 $55…" at bounding box center [326, 223] width 97 height 18
select select "70"
click at [278, 214] on select "N/A $37 $38 $39 $40 $41 $42 $43 $44 $45 $46 $47 $48 $49 $50 $51 $52 $53 $54 $55…" at bounding box center [326, 223] width 97 height 18
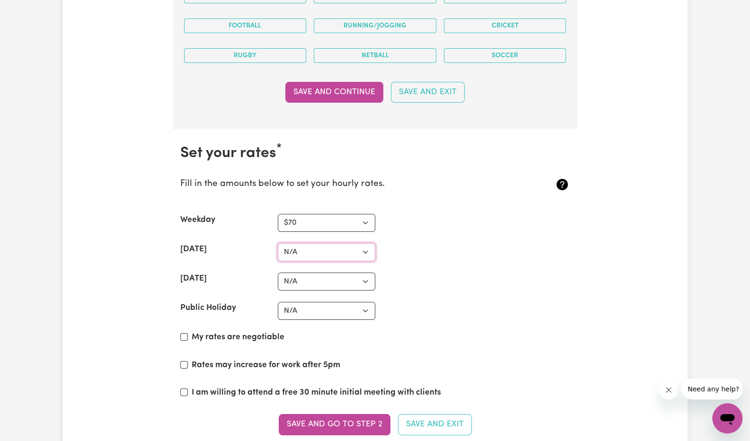
click at [350, 246] on select "N/A $37 $38 $39 $40 $41 $42 $43 $44 $45 $46 $47 $48 $49 $50 $51 $52 $53 $54 $55…" at bounding box center [326, 252] width 97 height 18
select select "105"
click at [278, 243] on select "N/A $37 $38 $39 $40 $41 $42 $43 $44 $45 $46 $47 $48 $49 $50 $51 $52 $53 $54 $55…" at bounding box center [326, 252] width 97 height 18
click at [325, 273] on select "N/A $37 $38 $39 $40 $41 $42 $43 $44 $45 $46 $47 $48 $49 $50 $51 $52 $53 $54 $55…" at bounding box center [326, 282] width 97 height 18
select select "140"
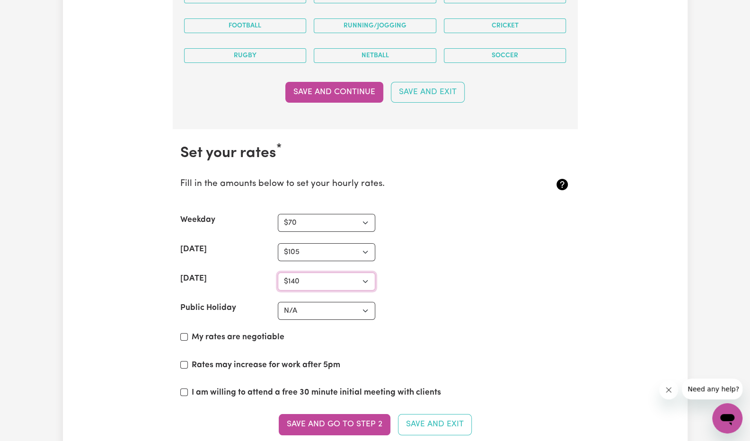
click at [278, 273] on select "N/A $37 $38 $39 $40 $41 $42 $43 $44 $45 $46 $47 $48 $49 $50 $51 $52 $53 $54 $55…" at bounding box center [326, 282] width 97 height 18
click at [321, 304] on select "N/A $37 $38 $39 $40 $41 $42 $43 $44 $45 $46 $47 $48 $49 $50 $51 $52 $53 $54 $55…" at bounding box center [326, 311] width 97 height 18
select select "154"
click at [278, 302] on select "N/A $37 $38 $39 $40 $41 $42 $43 $44 $45 $46 $47 $48 $49 $50 $51 $52 $53 $54 $55…" at bounding box center [326, 311] width 97 height 18
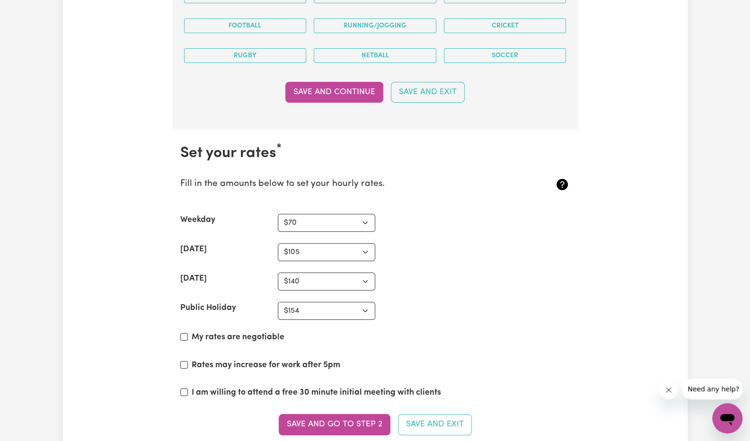
click at [458, 261] on section "Set your rates * Fill in the amounts below to set your hourly rates. Weekday N/…" at bounding box center [375, 295] width 405 height 333
click at [190, 331] on div "My rates are negotiable" at bounding box center [375, 339] width 390 height 16
click at [187, 333] on input "My rates are negotiable" at bounding box center [184, 337] width 8 height 8
checkbox input "true"
click at [185, 361] on input "Rates may increase for work after 5pm" at bounding box center [184, 365] width 8 height 8
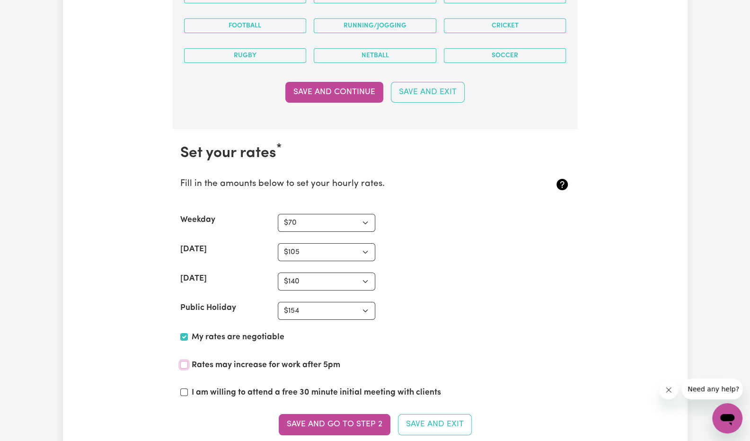
checkbox input "true"
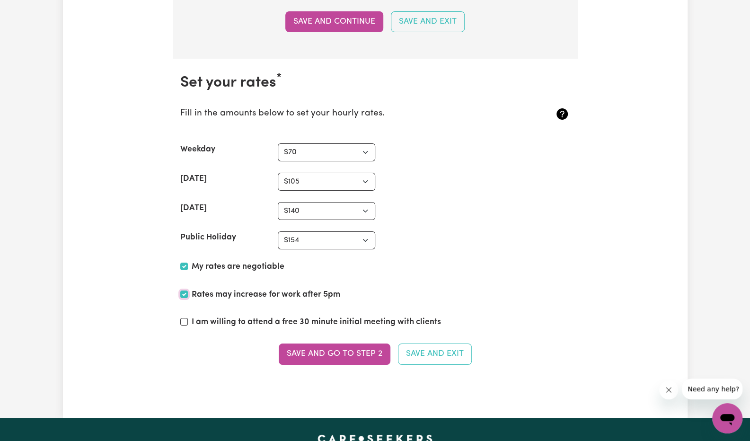
scroll to position [2150, 0]
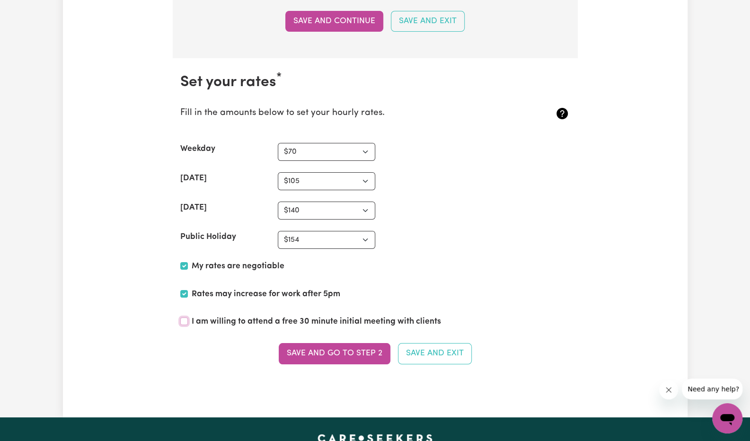
click at [183, 317] on input "I am willing to attend a free 30 minute initial meeting with clients" at bounding box center [184, 321] width 8 height 8
checkbox input "true"
click at [364, 348] on button "Save and go to Step 2" at bounding box center [335, 353] width 112 height 21
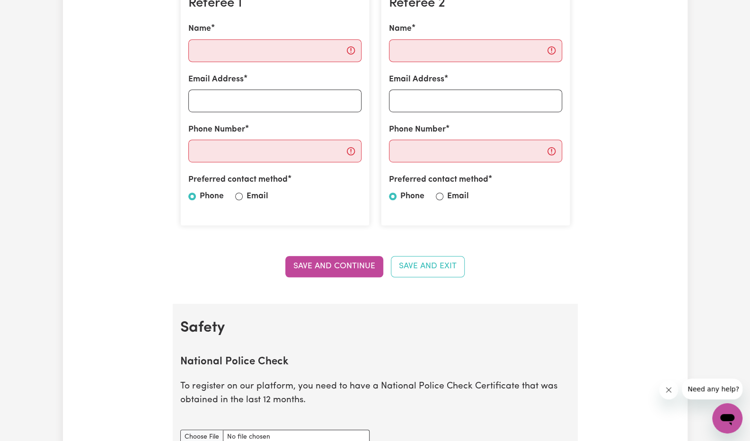
scroll to position [310, 0]
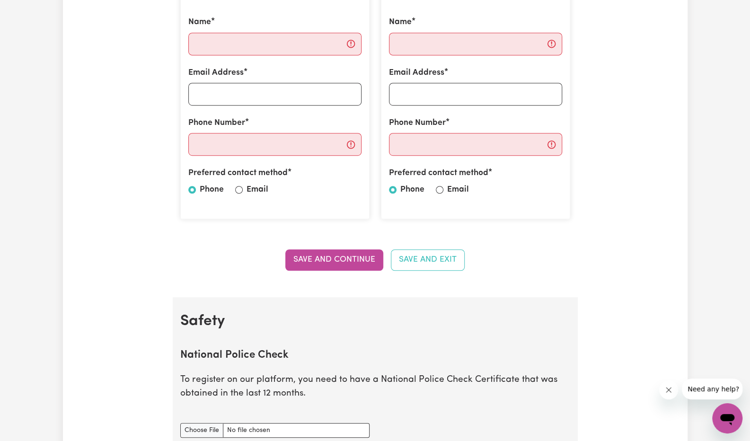
click at [498, 197] on div "Preferred contact method Phone Email" at bounding box center [475, 183] width 173 height 33
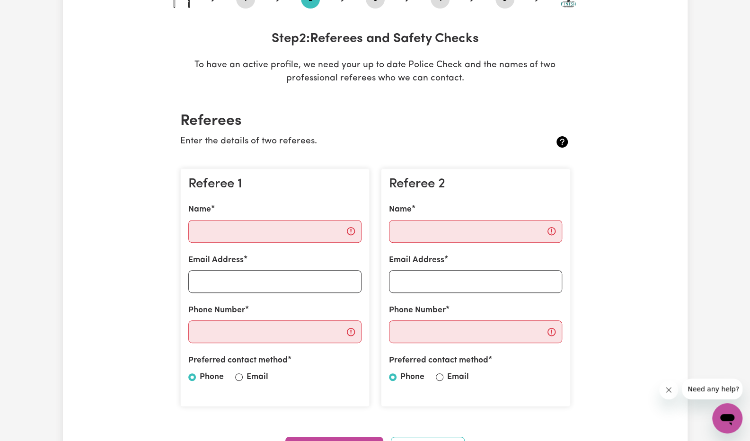
scroll to position [123, 0]
